Goal: Find contact information: Find contact information

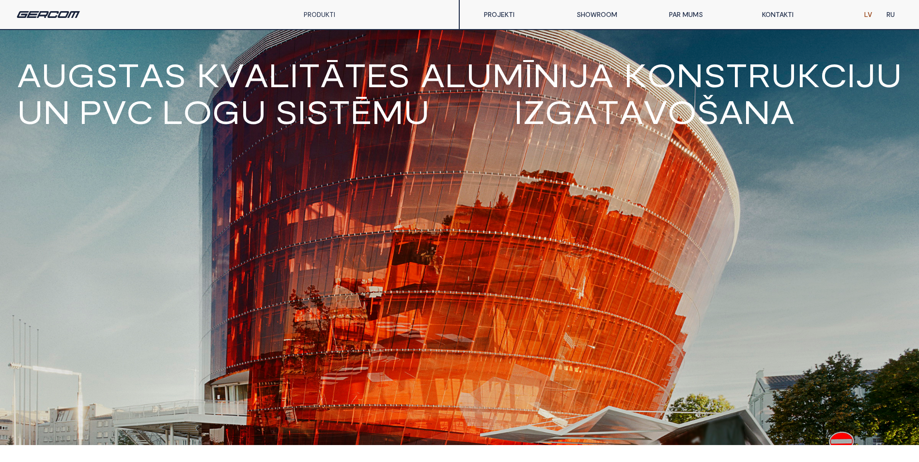
click at [789, 13] on link "KONTAKTI" at bounding box center [800, 14] width 92 height 19
click at [769, 17] on link "KONTAKTI" at bounding box center [800, 14] width 92 height 19
click at [309, 15] on link "PRODUKTI" at bounding box center [319, 14] width 31 height 8
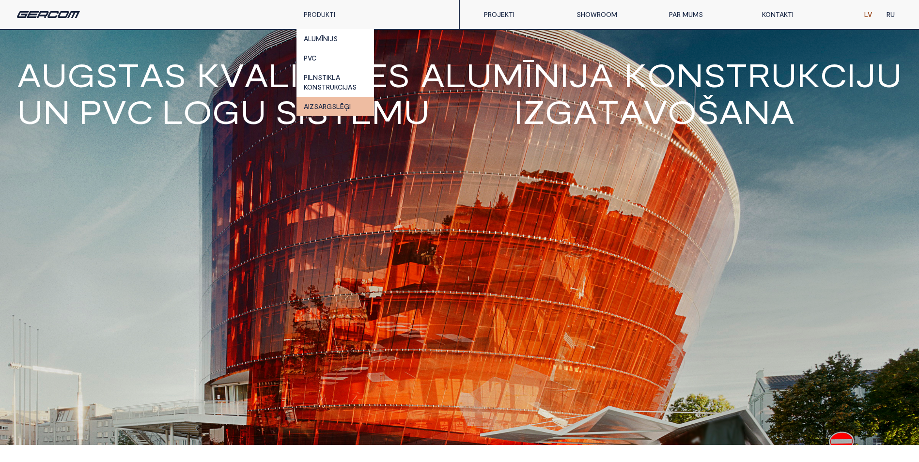
click at [319, 104] on link "AIZSARGSLĒĢI" at bounding box center [334, 106] width 77 height 19
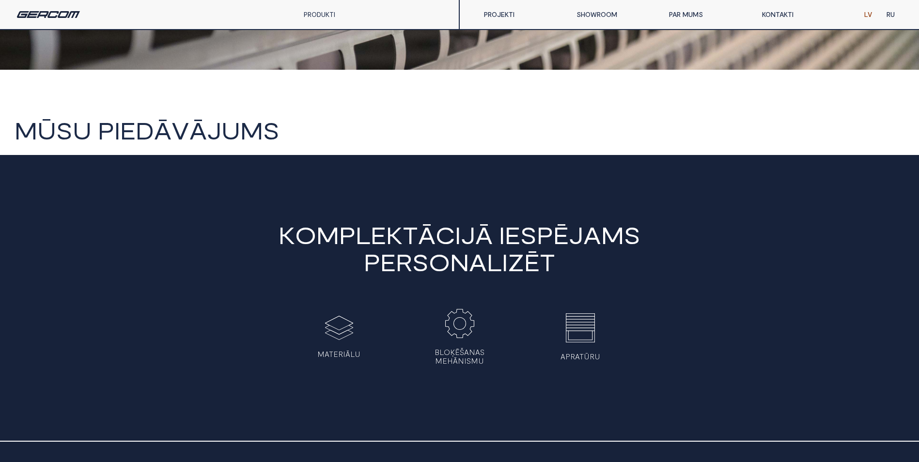
scroll to position [436, 0]
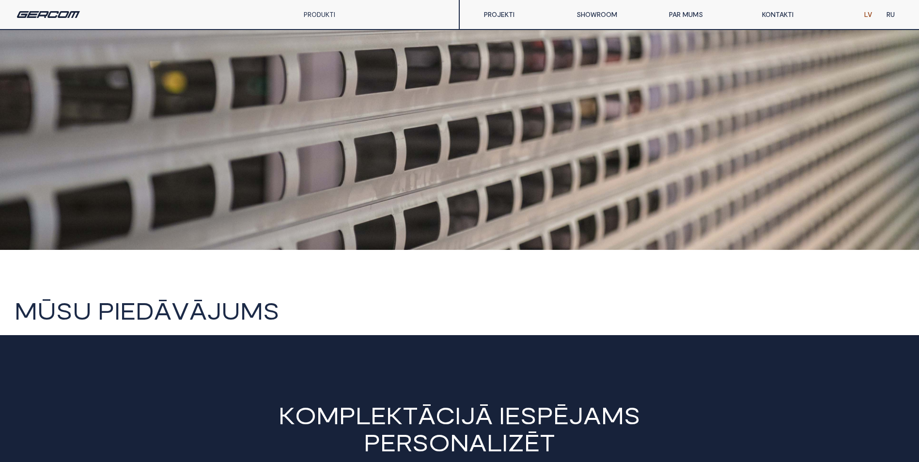
click at [319, 15] on link "PRODUKTI" at bounding box center [319, 14] width 31 height 8
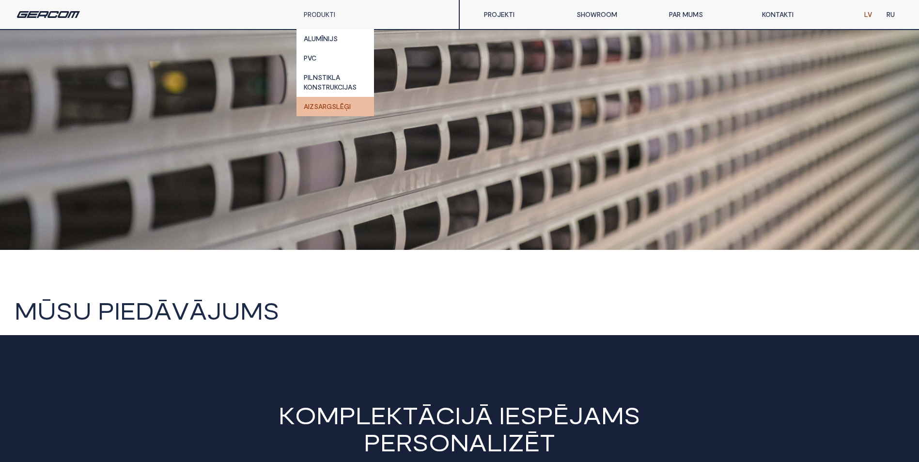
click at [325, 108] on link "AIZSARGSLĒĢI" at bounding box center [334, 106] width 77 height 19
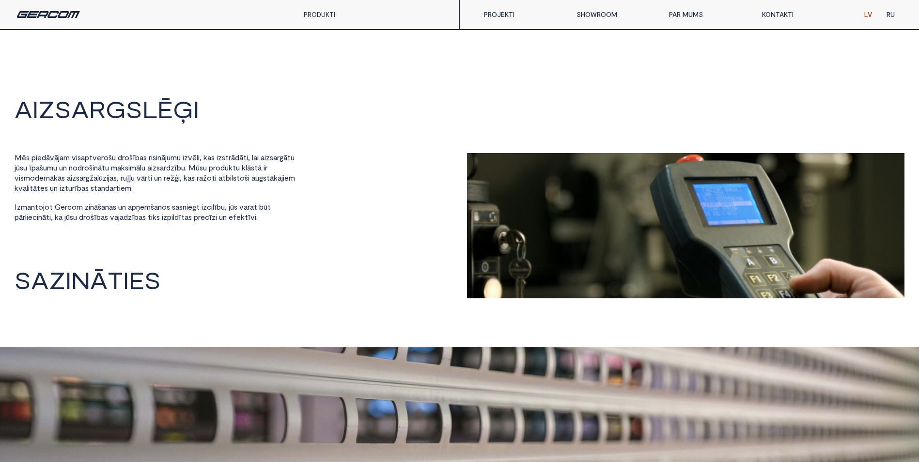
click at [779, 16] on link "KONTAKTI" at bounding box center [800, 14] width 92 height 19
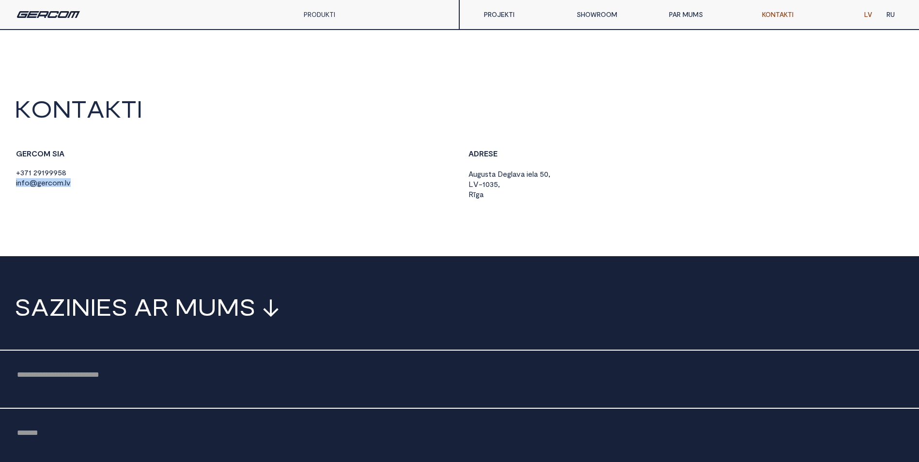
drag, startPoint x: 55, startPoint y: 184, endPoint x: 16, endPoint y: 184, distance: 38.7
click at [16, 184] on div "G E R C O M S I A + 3 7 1 2 9 1 9 9 9 5 8 i n f o @ g e r c o m . l v" at bounding box center [234, 168] width 438 height 39
copy span "i n f o @ g e r c o m . l v"
click at [503, 14] on link "PROJEKTI" at bounding box center [523, 14] width 92 height 19
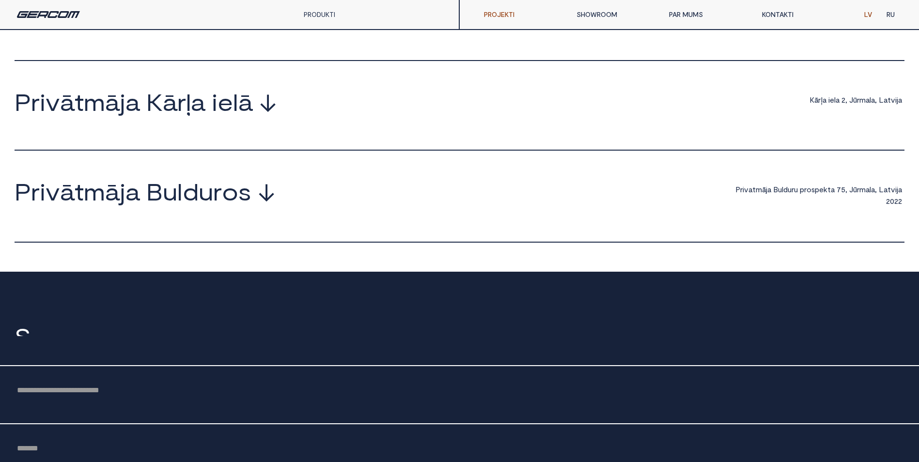
scroll to position [1017, 0]
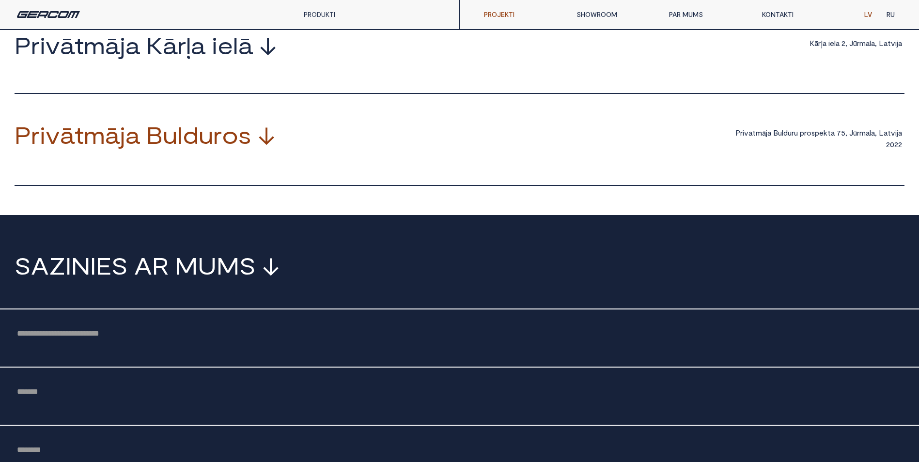
click at [253, 138] on link "P r i v ā t m ā j a B u l d u r o s ↓" at bounding box center [145, 136] width 261 height 26
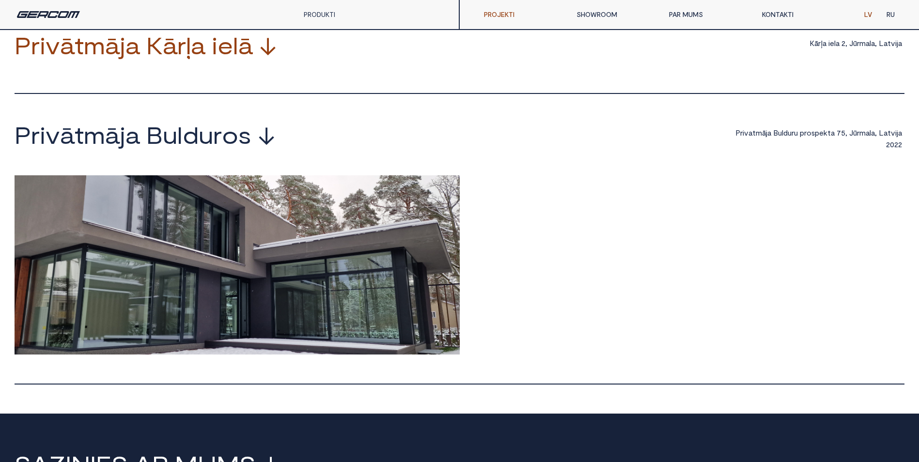
click at [254, 59] on link "P r i v ā t m ā j a K ā r ļ a i e l ā ↓" at bounding box center [146, 46] width 262 height 26
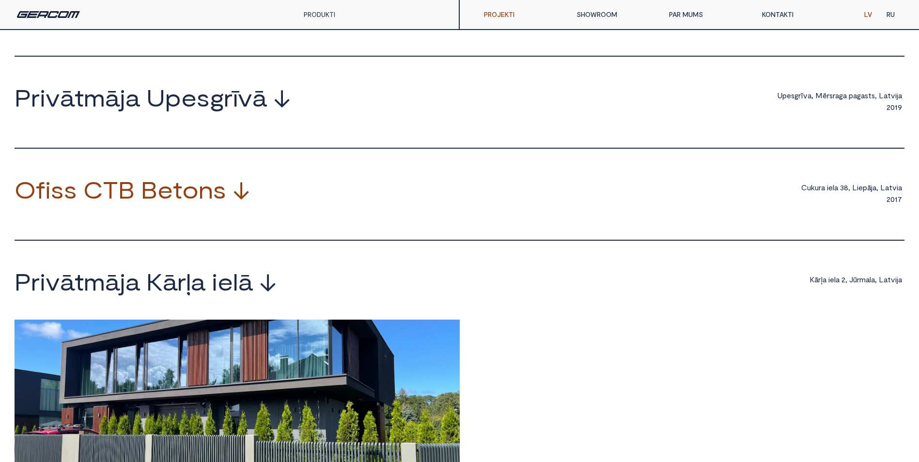
scroll to position [775, 0]
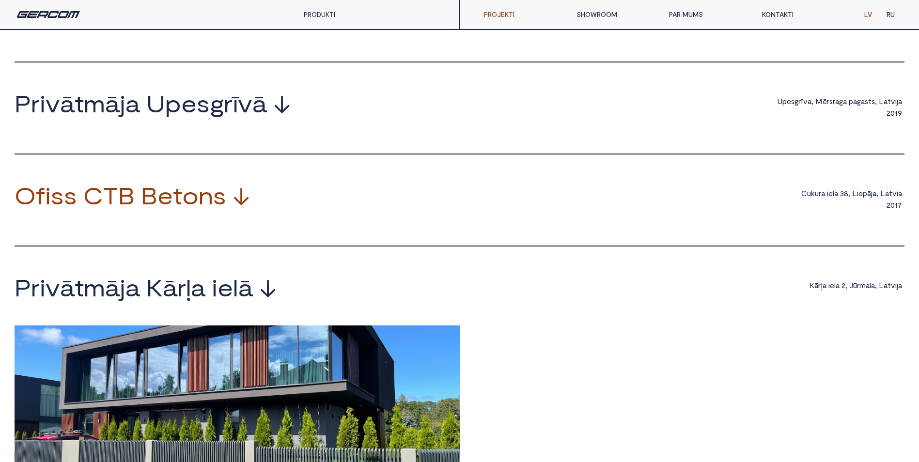
click at [227, 209] on link "O f i s s C T B B e t o n s ↓" at bounding box center [132, 197] width 235 height 26
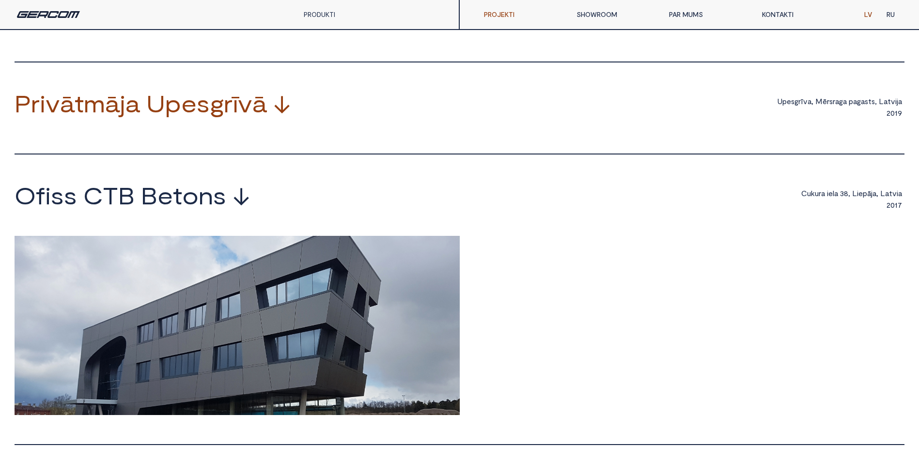
click at [244, 115] on span "v" at bounding box center [245, 103] width 15 height 23
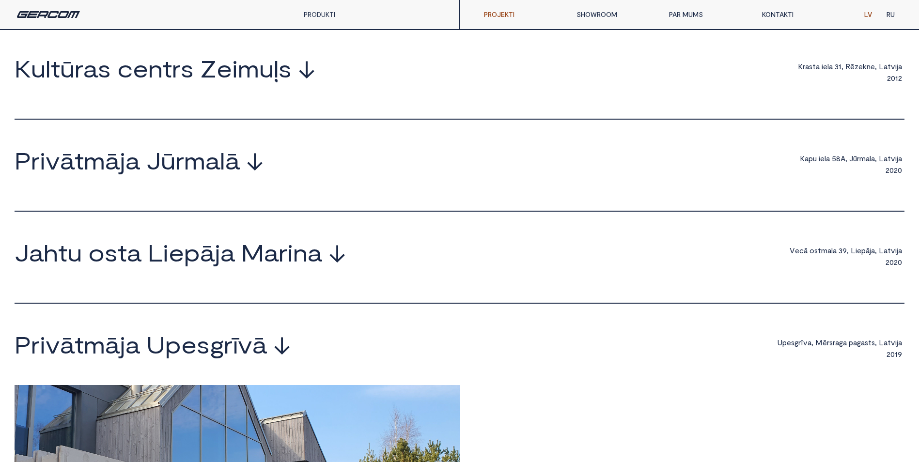
scroll to position [533, 0]
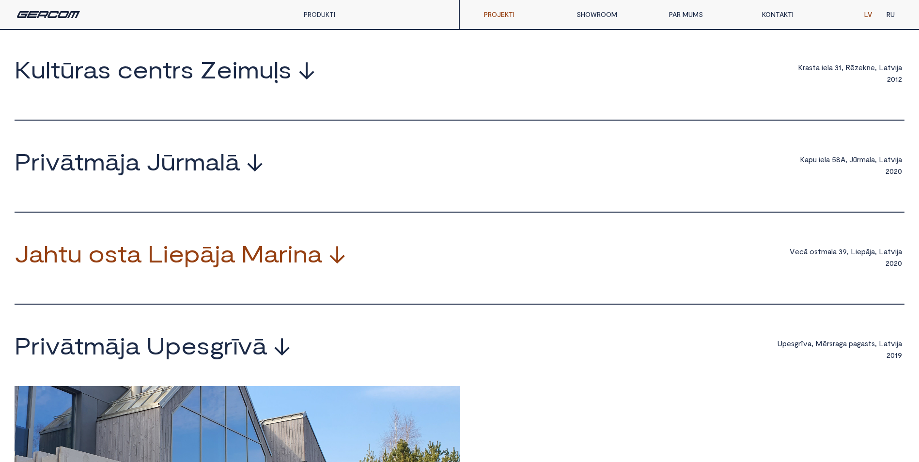
click at [225, 260] on span "a" at bounding box center [227, 253] width 15 height 23
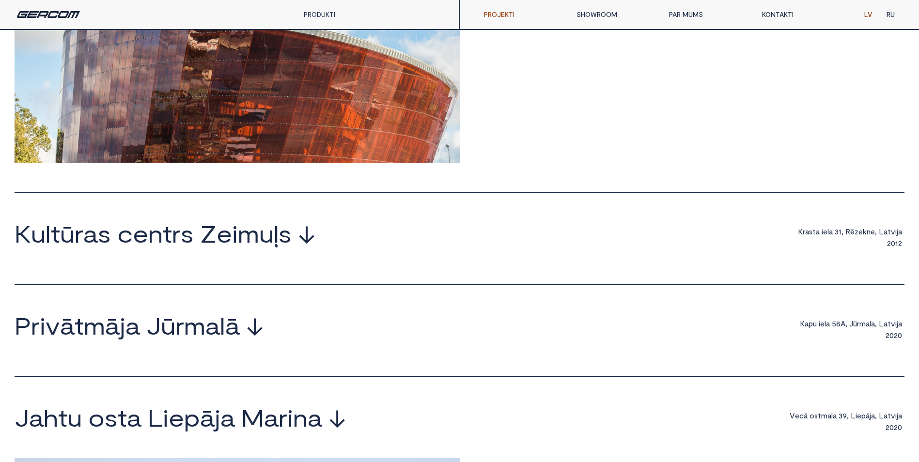
scroll to position [339, 0]
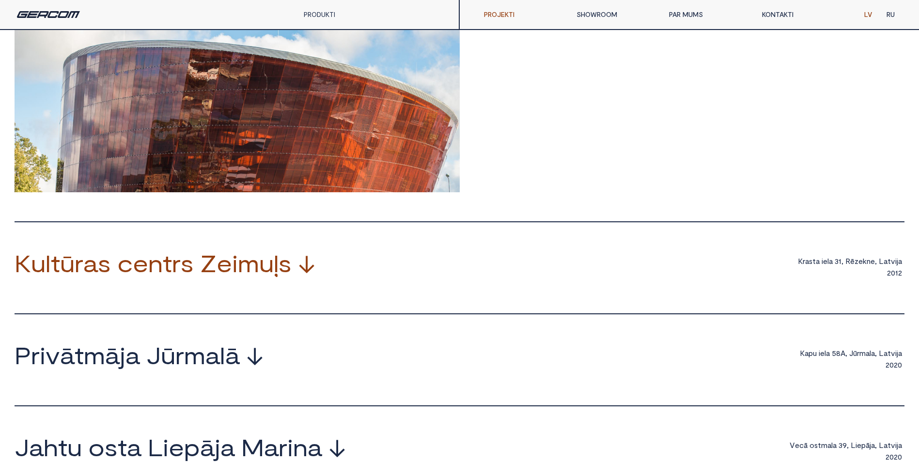
click at [257, 275] on span "m" at bounding box center [248, 262] width 21 height 23
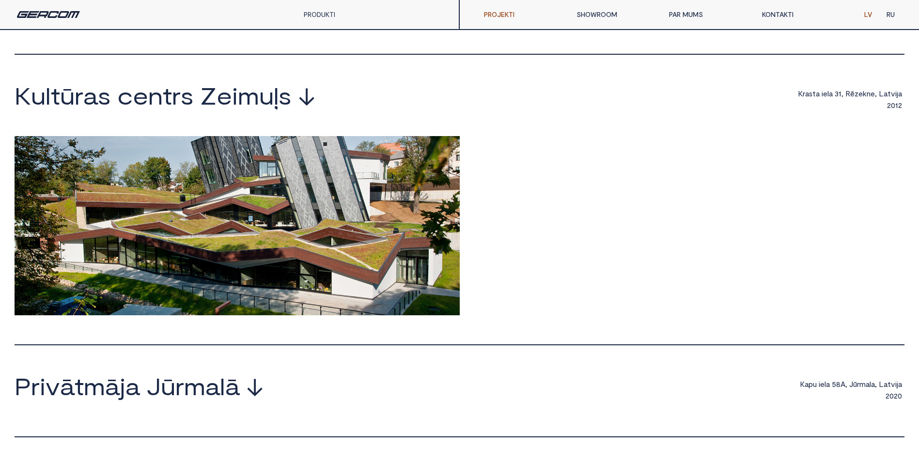
scroll to position [533, 0]
